Goal: Check status: Check status

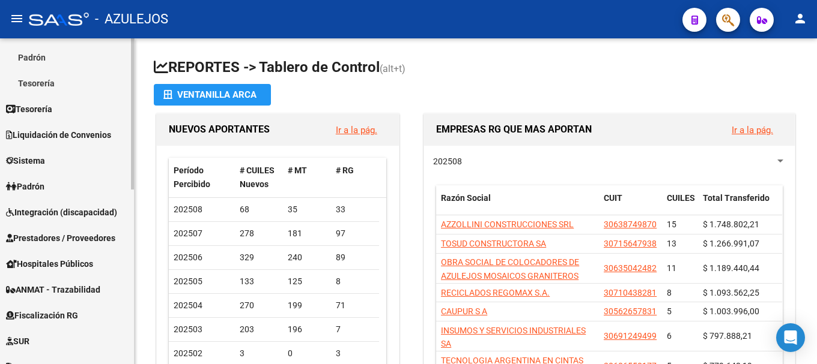
scroll to position [180, 0]
click at [35, 190] on span "Padrón" at bounding box center [25, 186] width 38 height 13
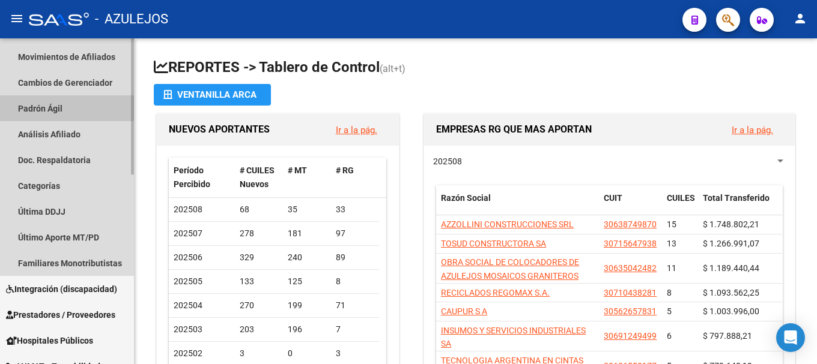
click at [91, 106] on link "Padrón Ágil" at bounding box center [67, 108] width 134 height 26
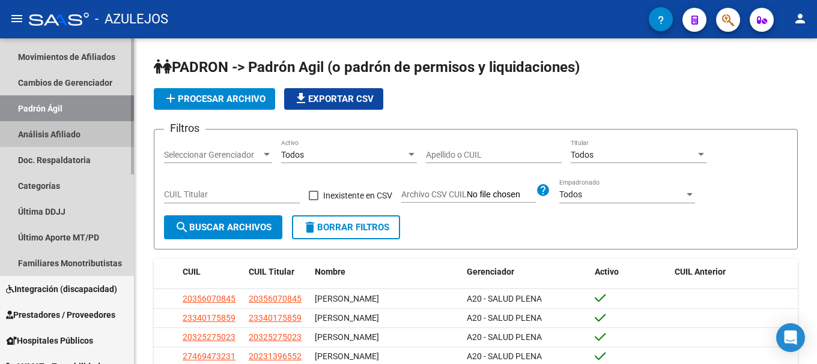
click at [91, 131] on link "Análisis Afiliado" at bounding box center [67, 134] width 134 height 26
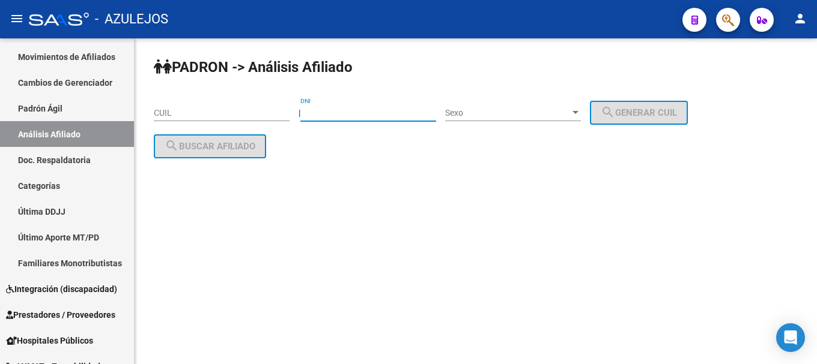
click at [319, 113] on input "DNI" at bounding box center [368, 113] width 136 height 10
type input "94014890"
click at [570, 114] on span "Sexo" at bounding box center [507, 113] width 125 height 10
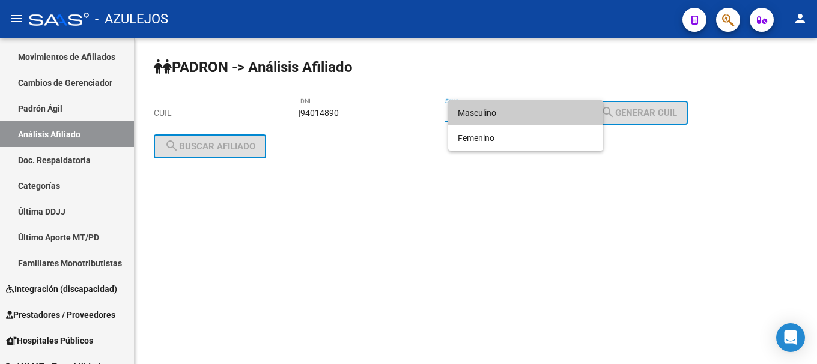
click at [576, 115] on span "Masculino" at bounding box center [525, 112] width 136 height 25
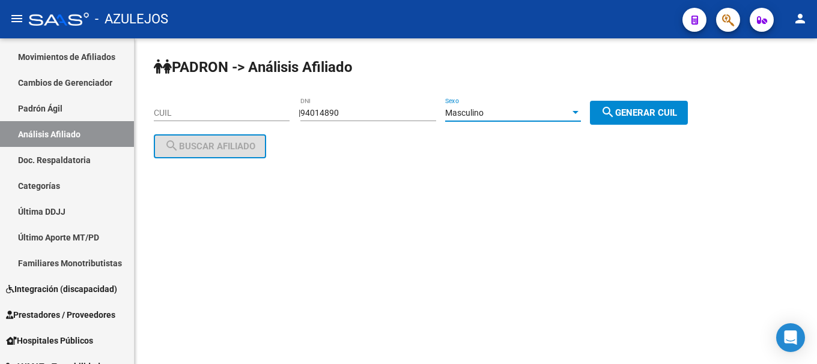
click at [656, 112] on span "search Generar CUIL" at bounding box center [638, 112] width 76 height 11
type input "20-94014890-2"
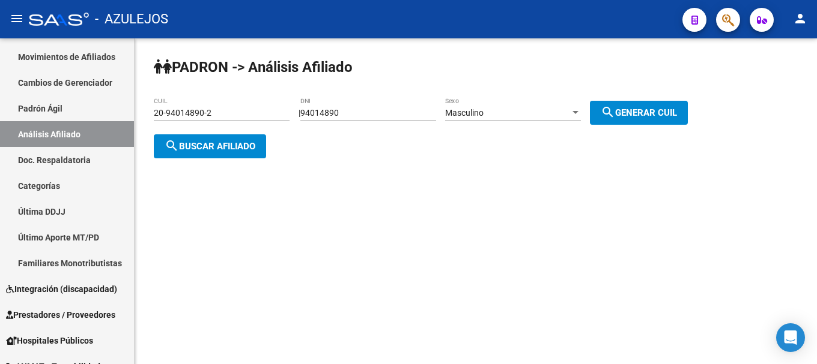
click at [216, 151] on span "search Buscar afiliado" at bounding box center [210, 146] width 91 height 11
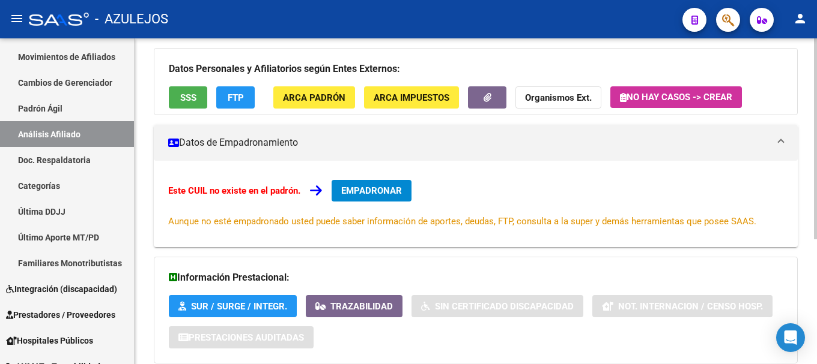
scroll to position [203, 0]
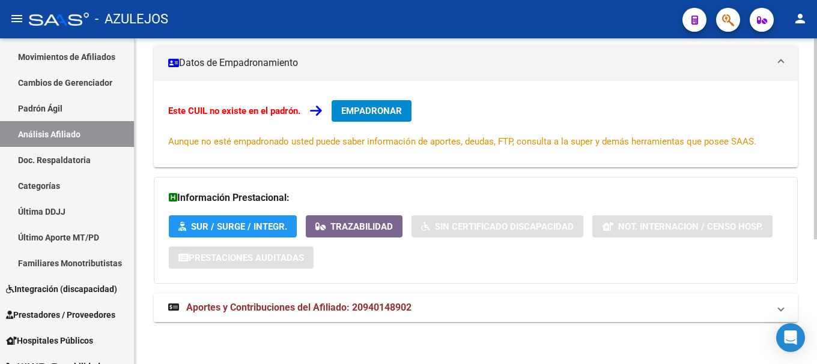
click at [256, 305] on span "Aportes y Contribuciones del Afiliado: 20940148902" at bounding box center [298, 307] width 225 height 11
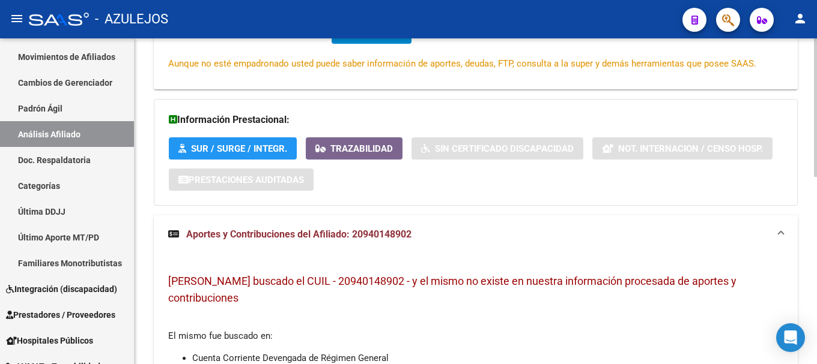
scroll to position [142, 0]
